Goal: Transaction & Acquisition: Purchase product/service

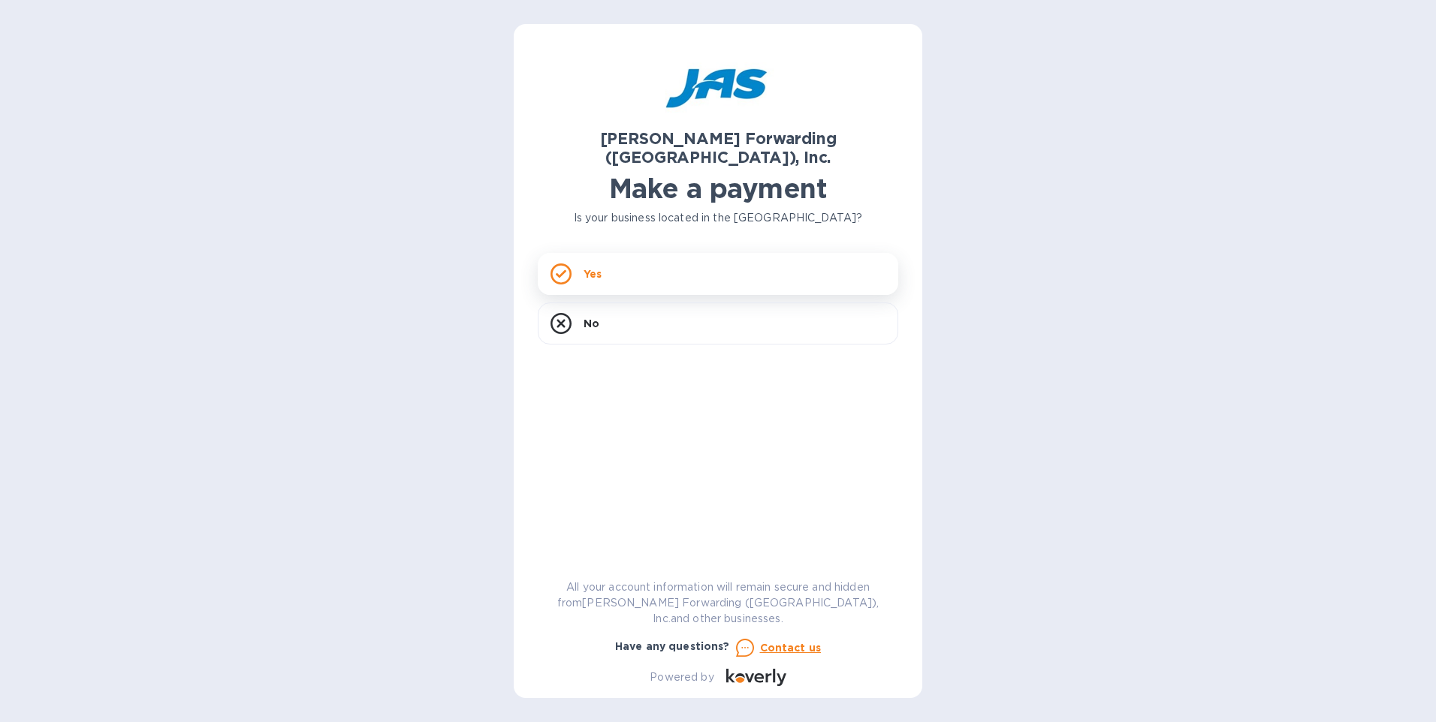
click at [588, 267] on p "Yes" at bounding box center [592, 274] width 18 height 15
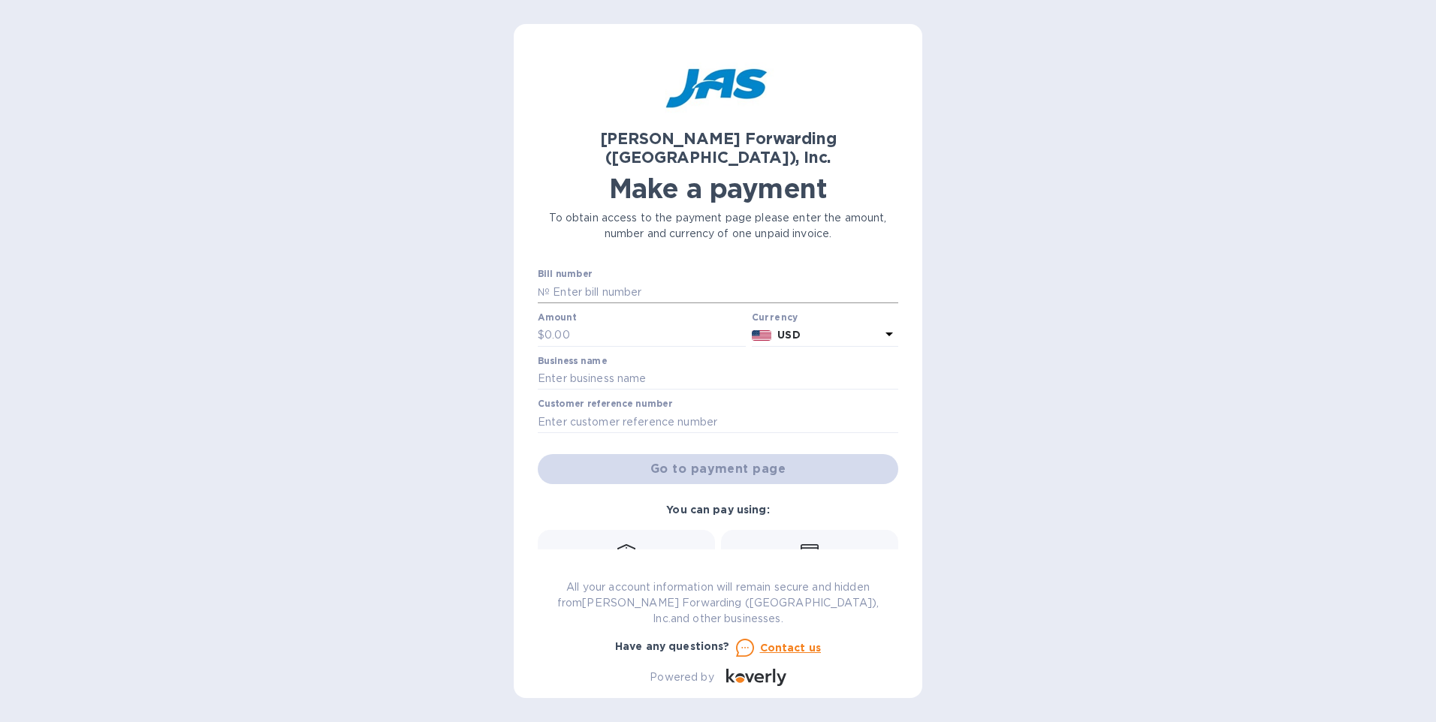
click at [570, 281] on input "text" at bounding box center [724, 292] width 348 height 23
click at [543, 327] on p "$" at bounding box center [541, 335] width 7 height 16
click at [544, 324] on input "text" at bounding box center [644, 335] width 201 height 23
type input "650"
click at [547, 368] on input "text" at bounding box center [718, 379] width 360 height 23
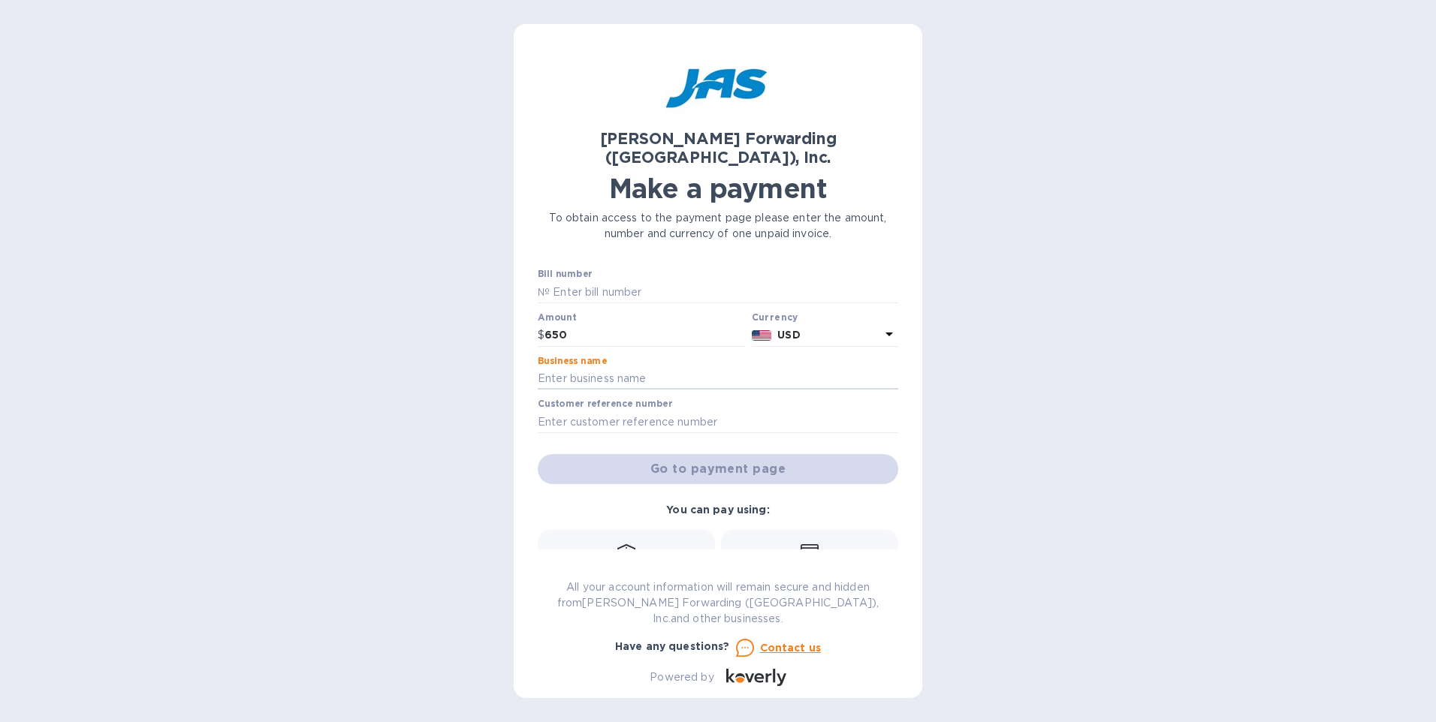
type input "Venture Lighting International, Inc"
click at [569, 411] on input "text" at bounding box center [718, 422] width 360 height 23
type input "Inv#3233262"
click at [623, 544] on icon at bounding box center [626, 551] width 18 height 15
click at [623, 570] on b "Bank transfer (for US banks)" at bounding box center [627, 576] width 160 height 12
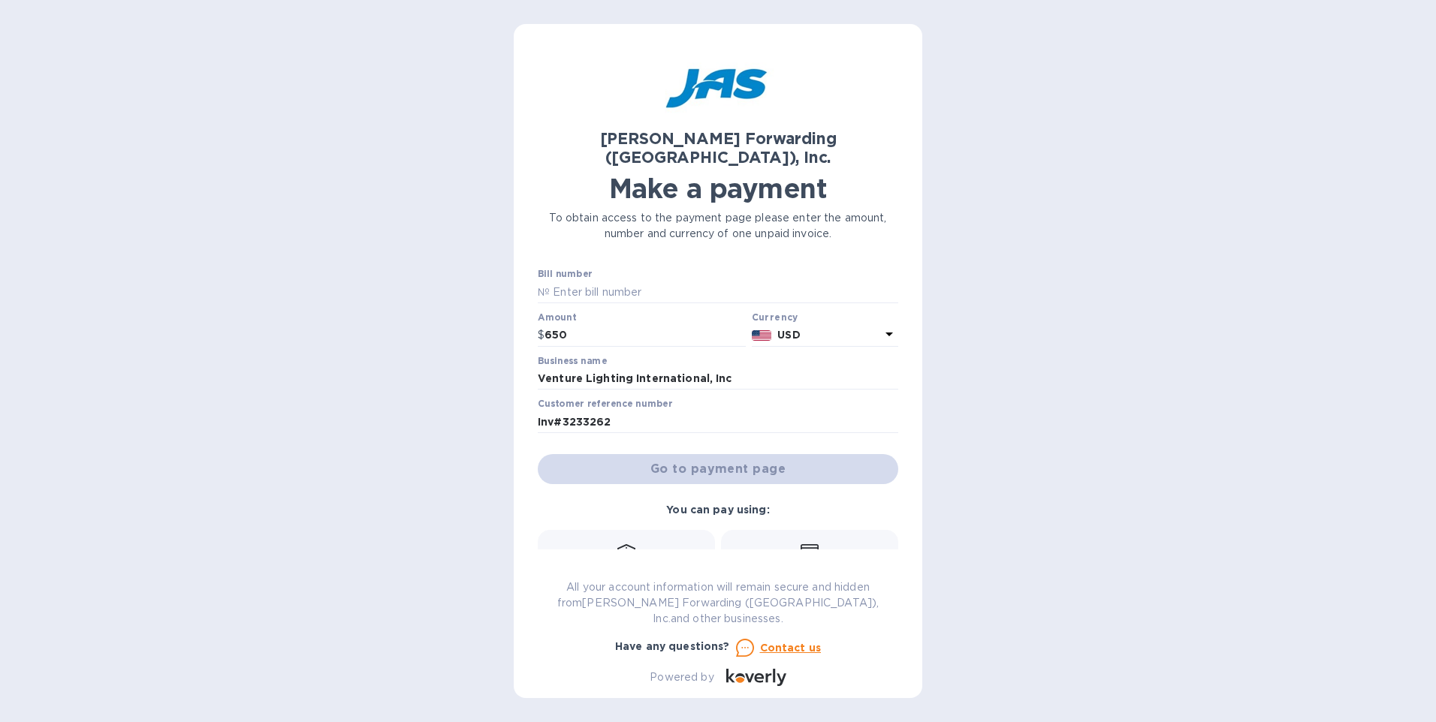
click at [695, 451] on div "Go to payment page" at bounding box center [718, 469] width 366 height 36
click at [570, 281] on input "text" at bounding box center [724, 292] width 348 height 23
drag, startPoint x: 669, startPoint y: 279, endPoint x: 516, endPoint y: 261, distance: 154.2
click at [516, 261] on div "[PERSON_NAME] Forwarding ([GEOGRAPHIC_DATA]), Inc. Make a payment To obtain acc…" at bounding box center [718, 361] width 408 height 674
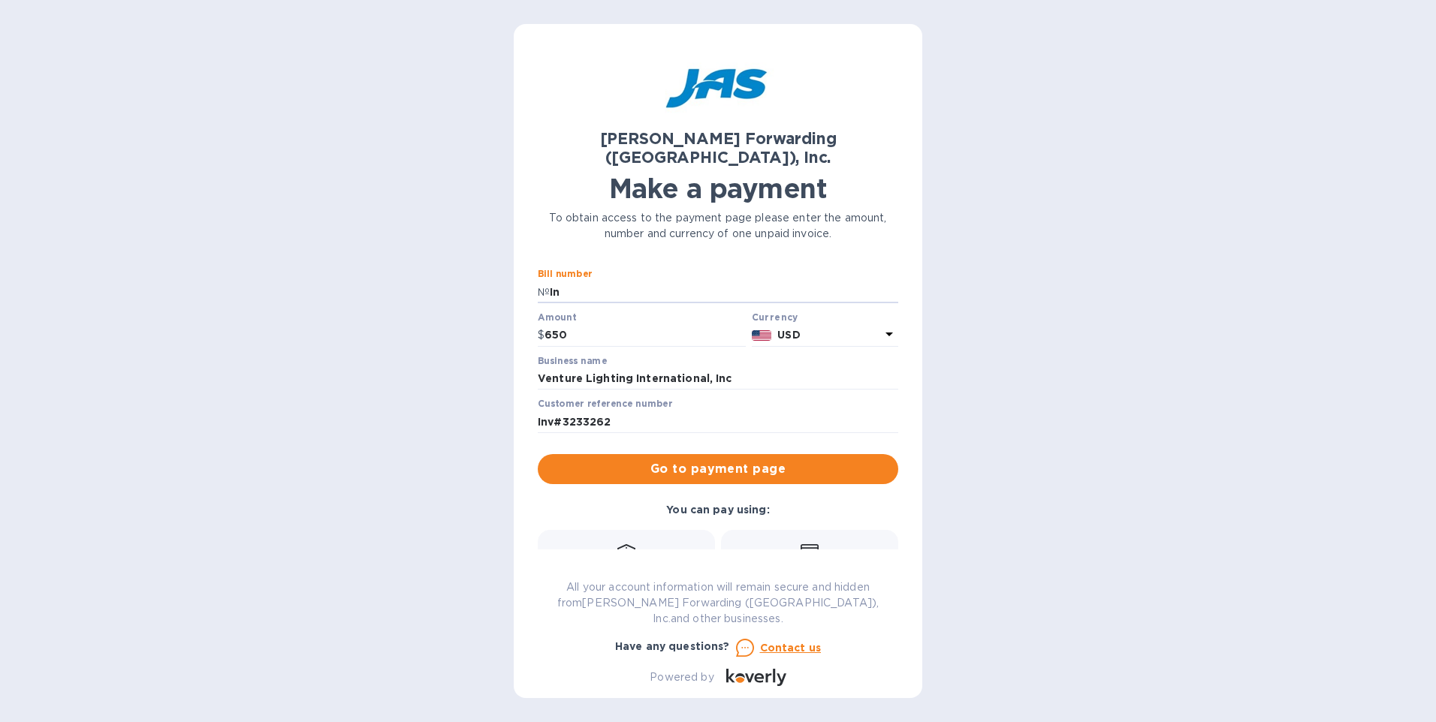
type input "I"
type input "3233262"
click at [613, 411] on input "Inv#3233262" at bounding box center [718, 422] width 360 height 23
type input "I"
type input "Bond"
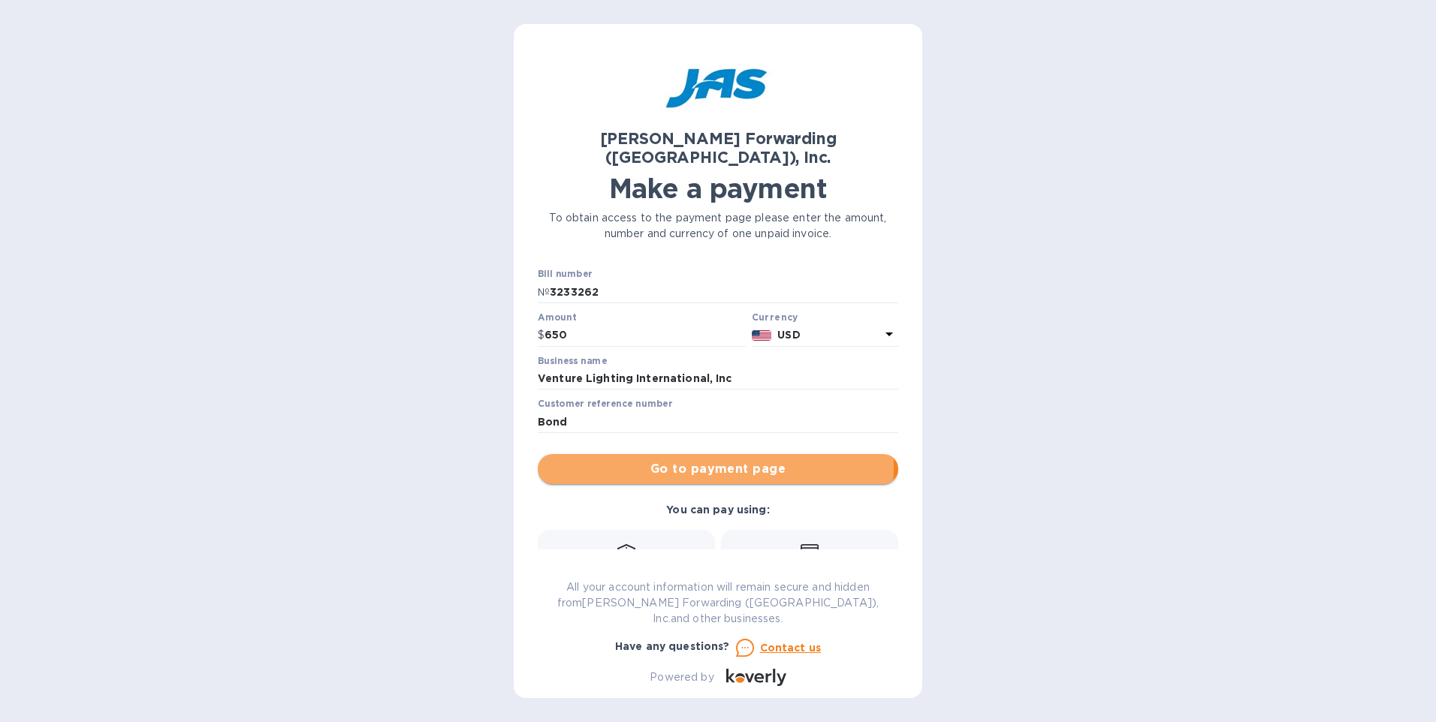
click at [688, 460] on span "Go to payment page" at bounding box center [718, 469] width 336 height 18
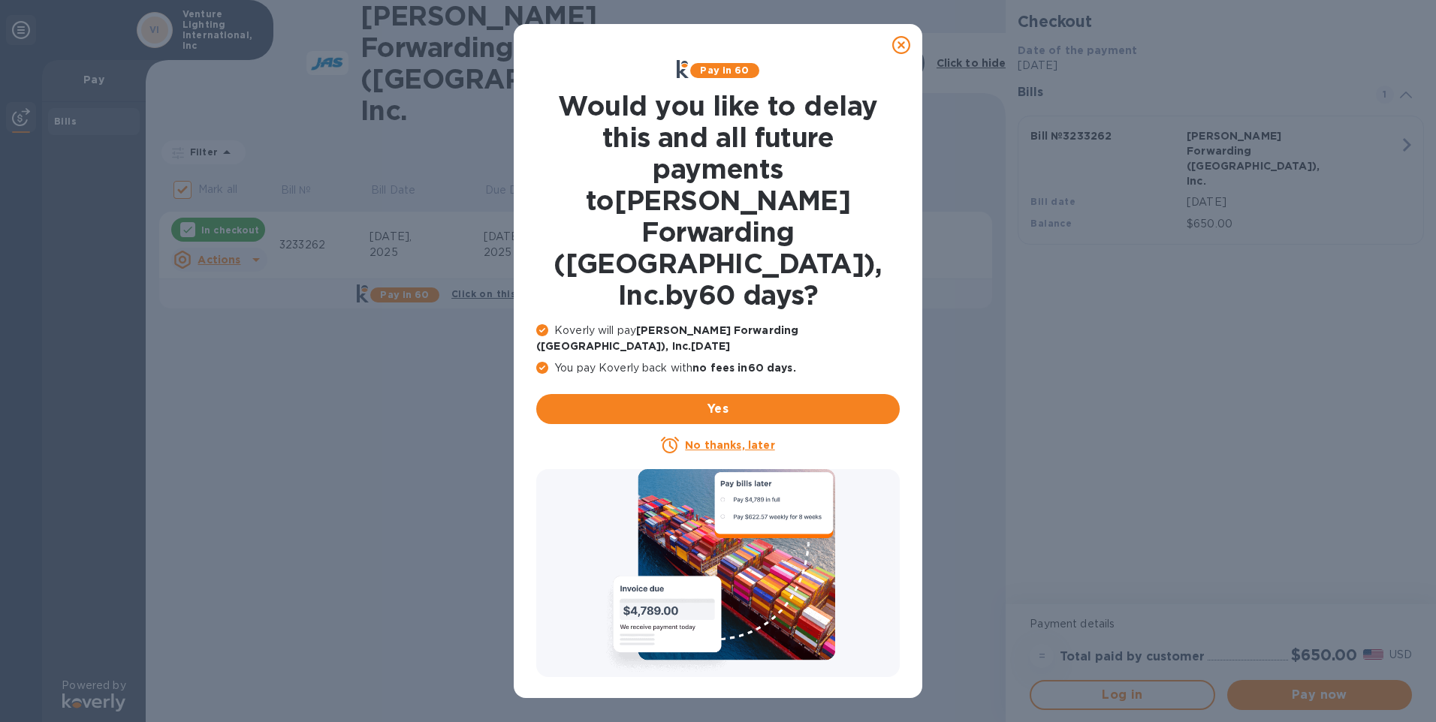
click at [743, 439] on u "No thanks, later" at bounding box center [729, 445] width 89 height 12
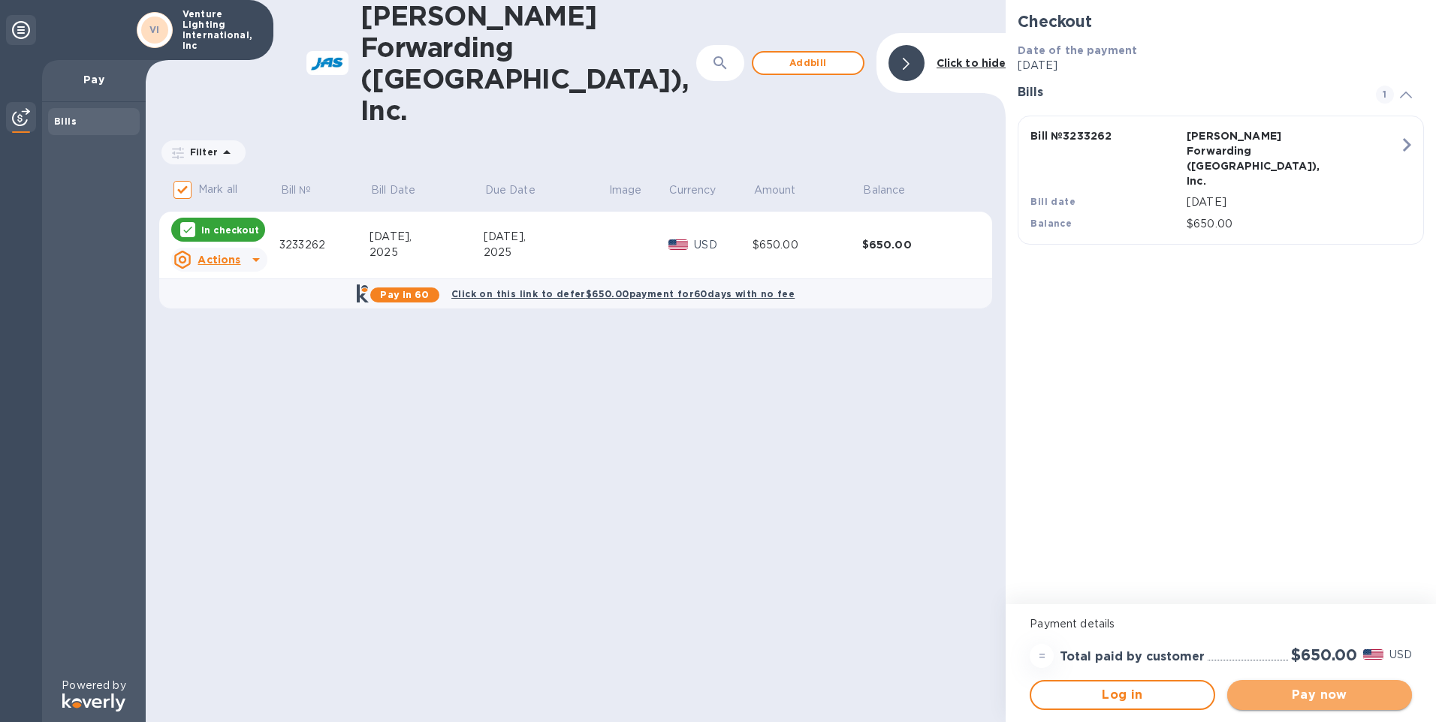
click at [1322, 690] on span "Pay now" at bounding box center [1319, 695] width 161 height 18
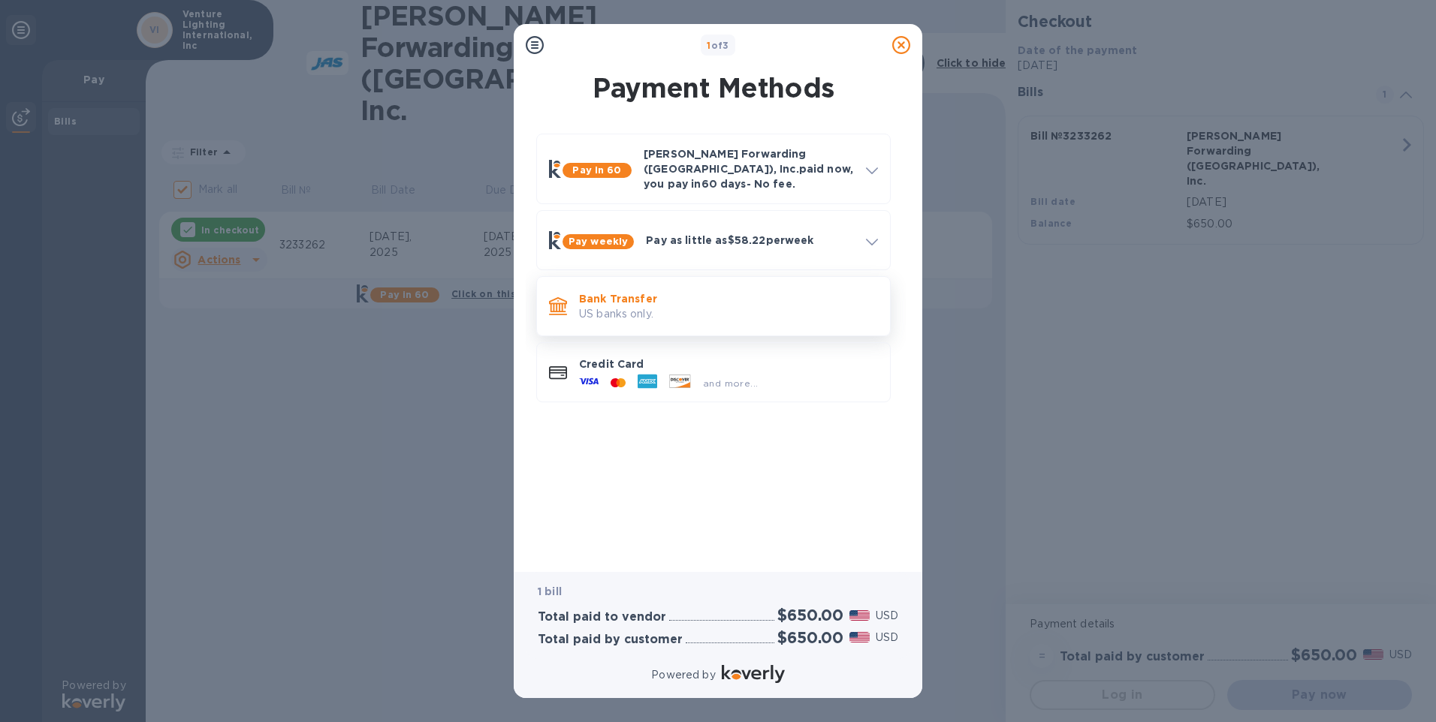
click at [610, 294] on p "Bank Transfer" at bounding box center [728, 298] width 299 height 15
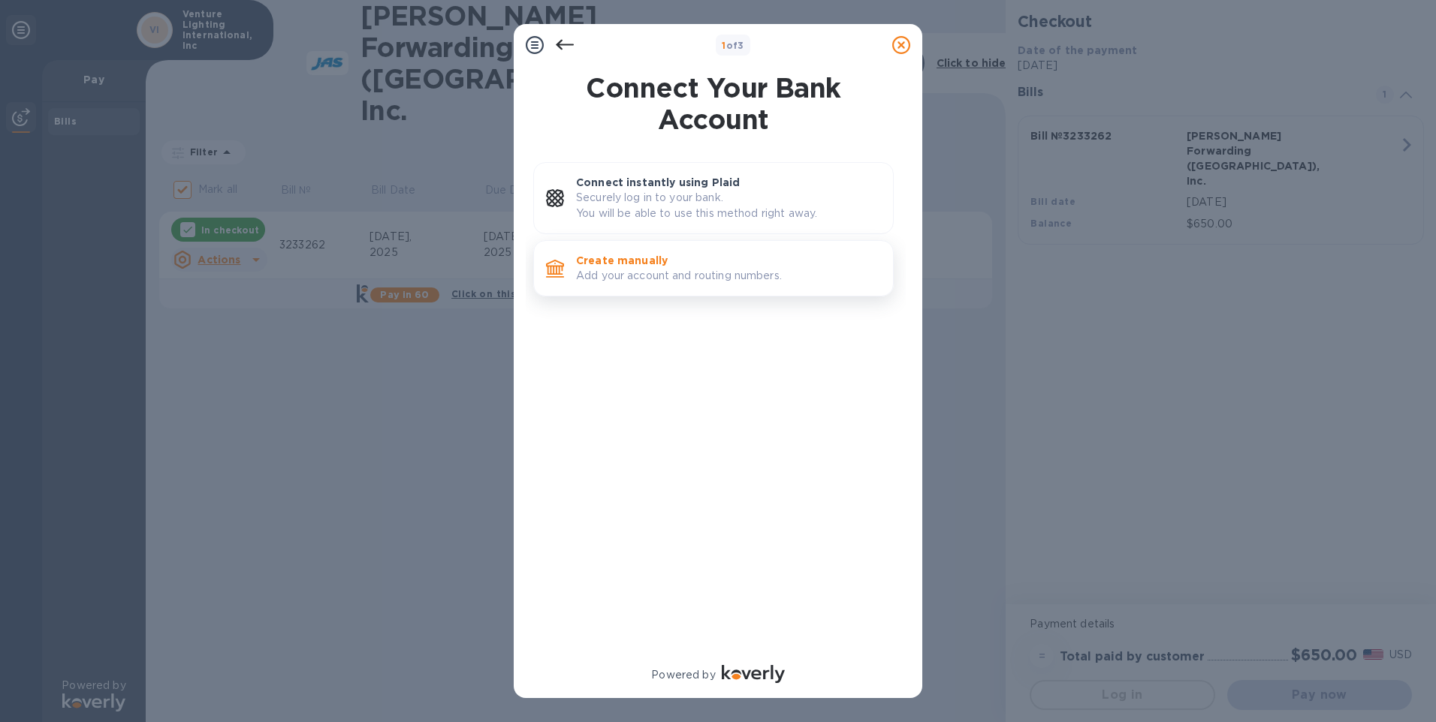
click at [613, 272] on p "Add your account and routing numbers." at bounding box center [728, 276] width 305 height 16
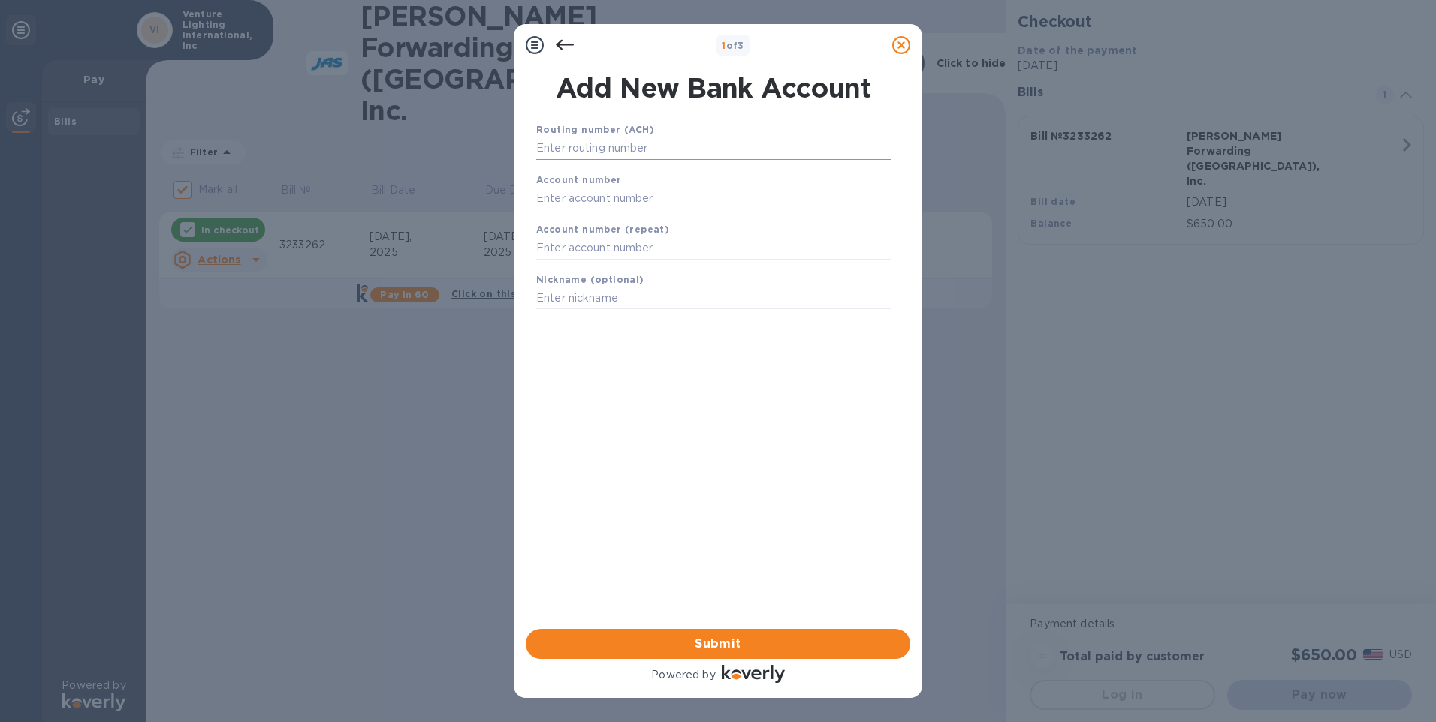
click at [564, 148] on input "text" at bounding box center [713, 148] width 354 height 23
click at [580, 151] on input "text" at bounding box center [713, 148] width 354 height 23
paste input "071000039"
type input "071000039"
click at [539, 216] on input "text" at bounding box center [713, 217] width 354 height 23
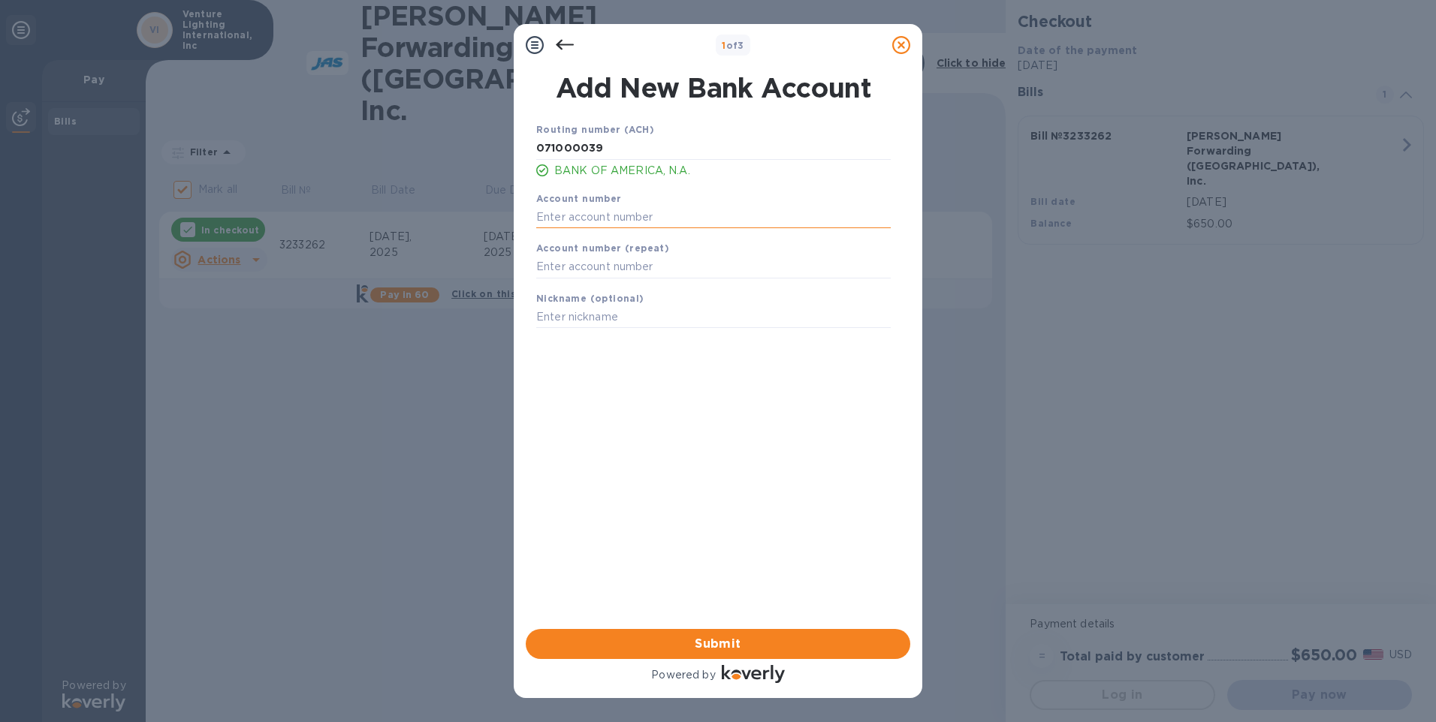
click at [556, 220] on input "text" at bounding box center [713, 217] width 354 height 23
paste input "8670421040"
type input "8670421040"
click at [543, 264] on input "text" at bounding box center [713, 267] width 354 height 23
paste input "8670421040"
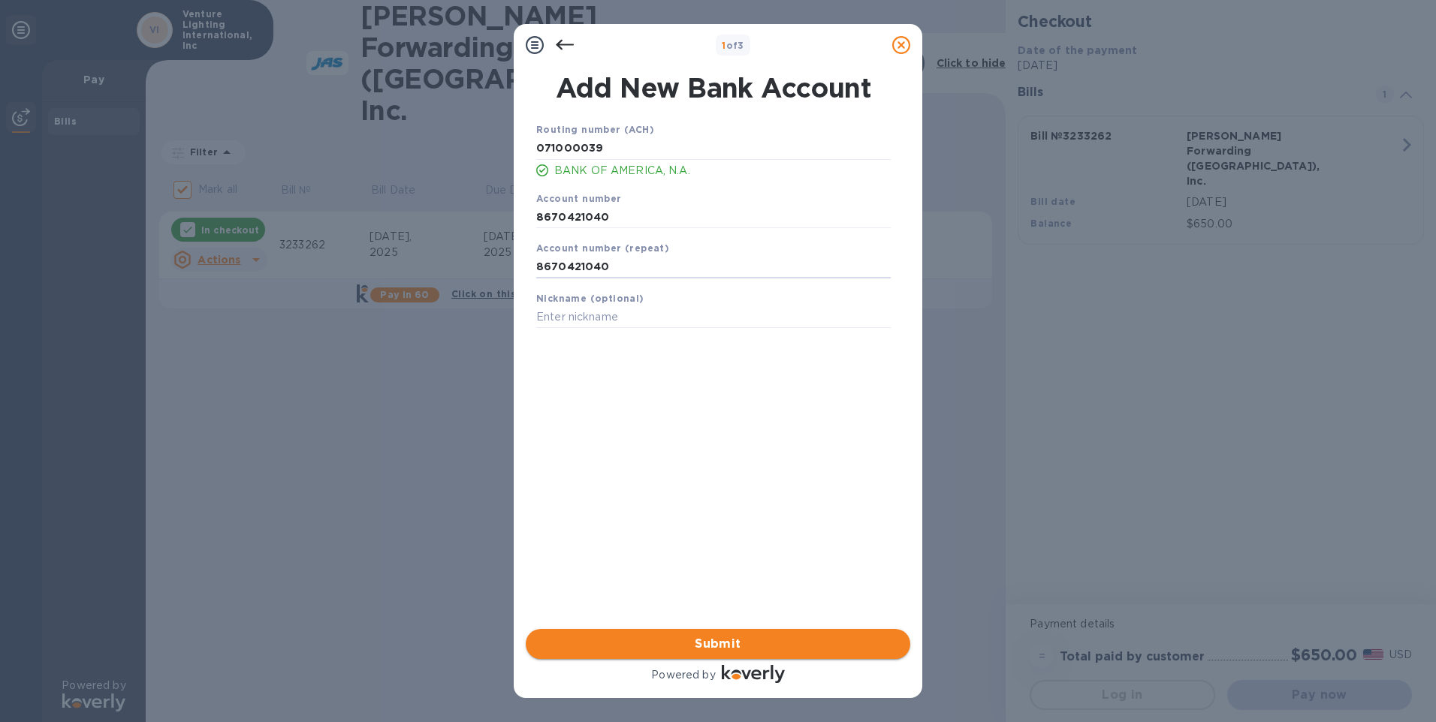
type input "8670421040"
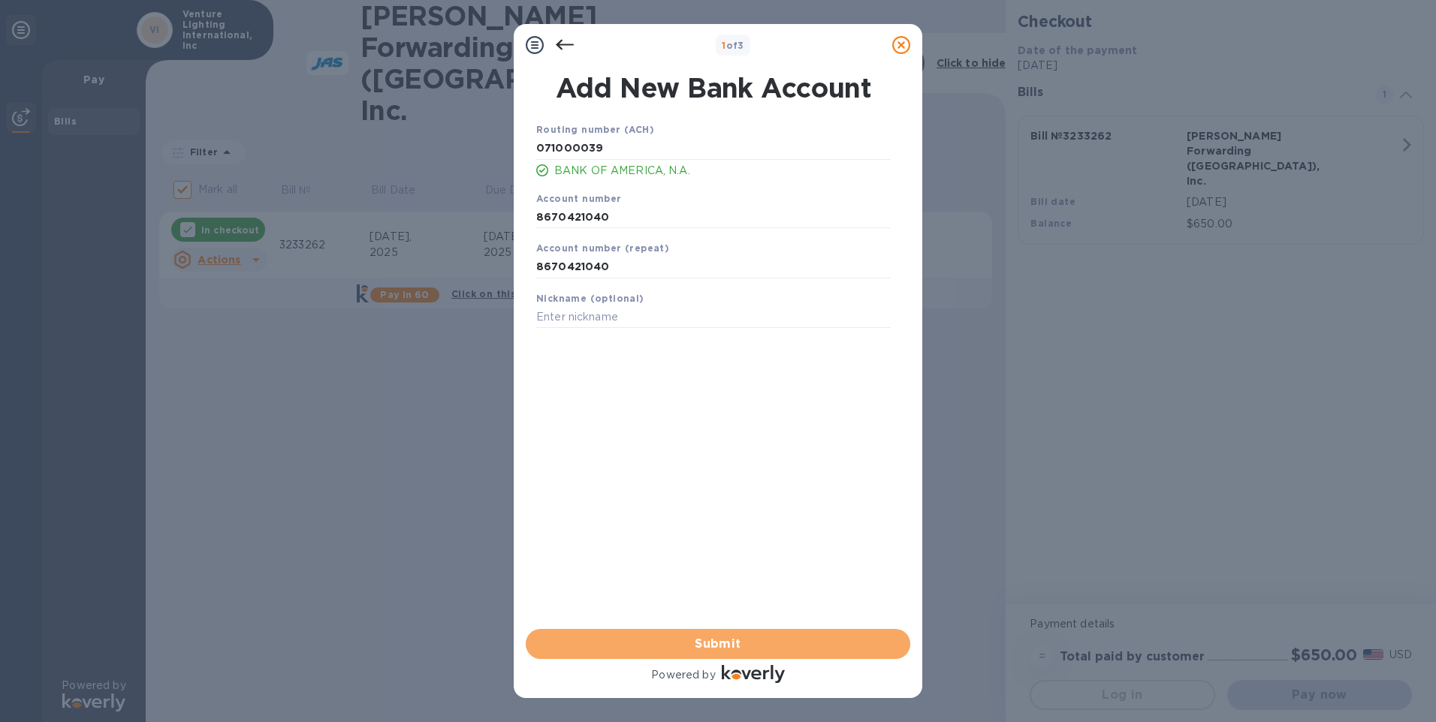
click at [707, 641] on span "Submit" at bounding box center [718, 644] width 360 height 18
